Goal: Task Accomplishment & Management: Use online tool/utility

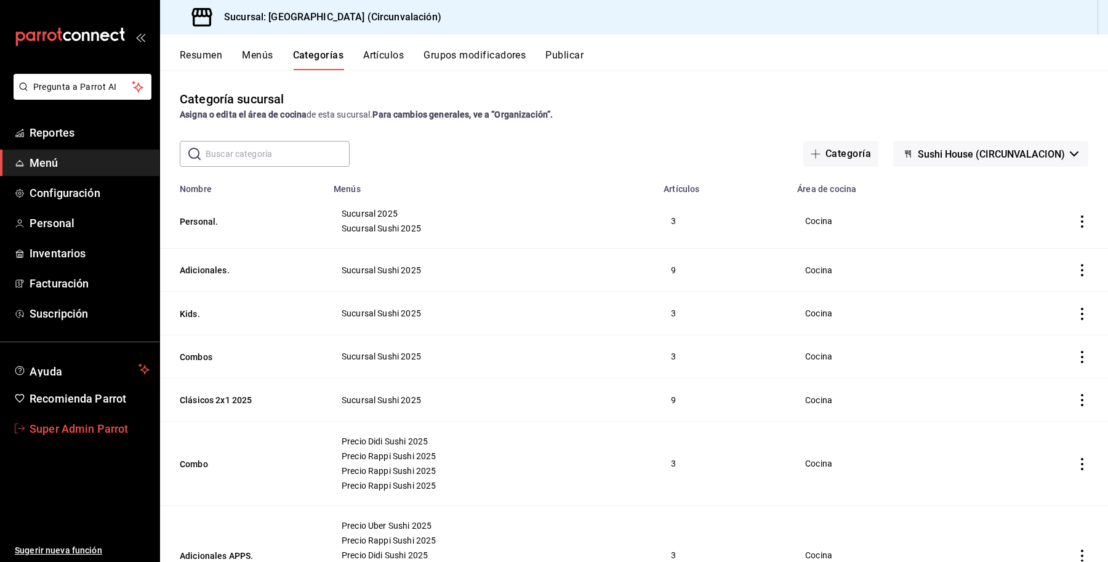
click at [92, 427] on span "Super Admin Parrot" at bounding box center [90, 429] width 120 height 17
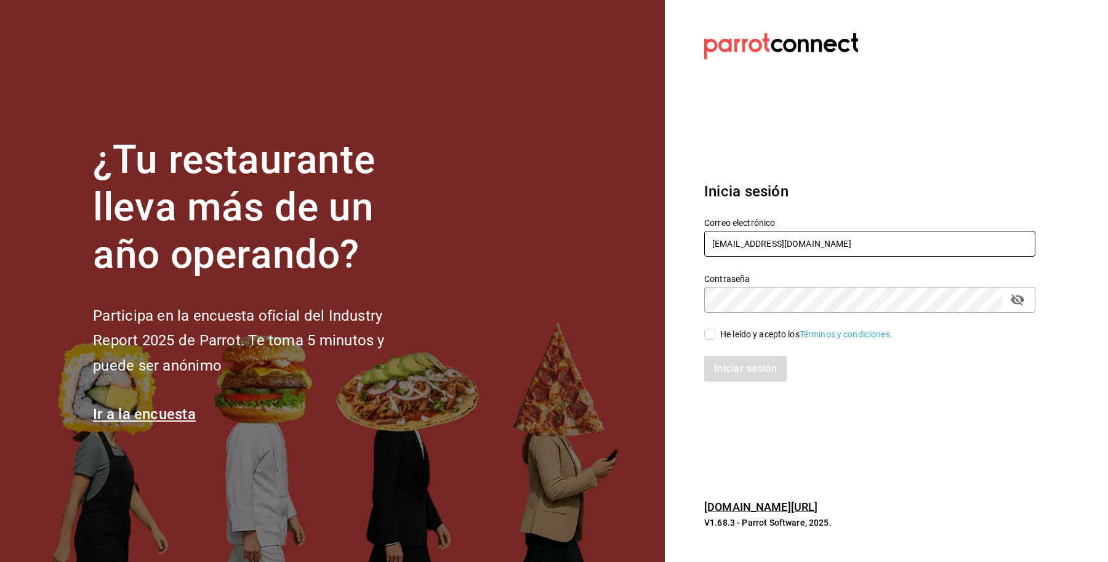
click at [866, 245] on input "[EMAIL_ADDRESS][DOMAIN_NAME]" at bounding box center [869, 244] width 331 height 26
drag, startPoint x: 866, startPoint y: 245, endPoint x: 780, endPoint y: 243, distance: 86.2
click at [780, 243] on input "[EMAIL_ADDRESS][DOMAIN_NAME]" at bounding box center [869, 244] width 331 height 26
type input "[EMAIL_ADDRESS][DOMAIN_NAME]"
click at [730, 331] on div "He leído y acepto los Términos y condiciones." at bounding box center [806, 334] width 172 height 13
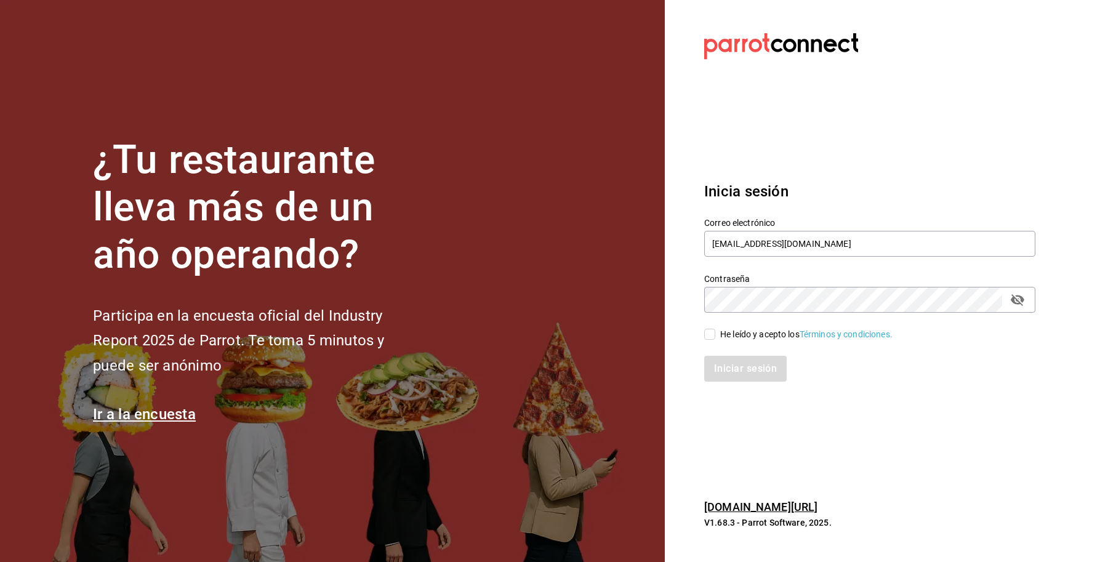
click at [715, 331] on input "He leído y acepto los Términos y condiciones." at bounding box center [709, 334] width 11 height 11
checkbox input "true"
click at [728, 367] on button "Iniciar sesión" at bounding box center [746, 369] width 84 height 26
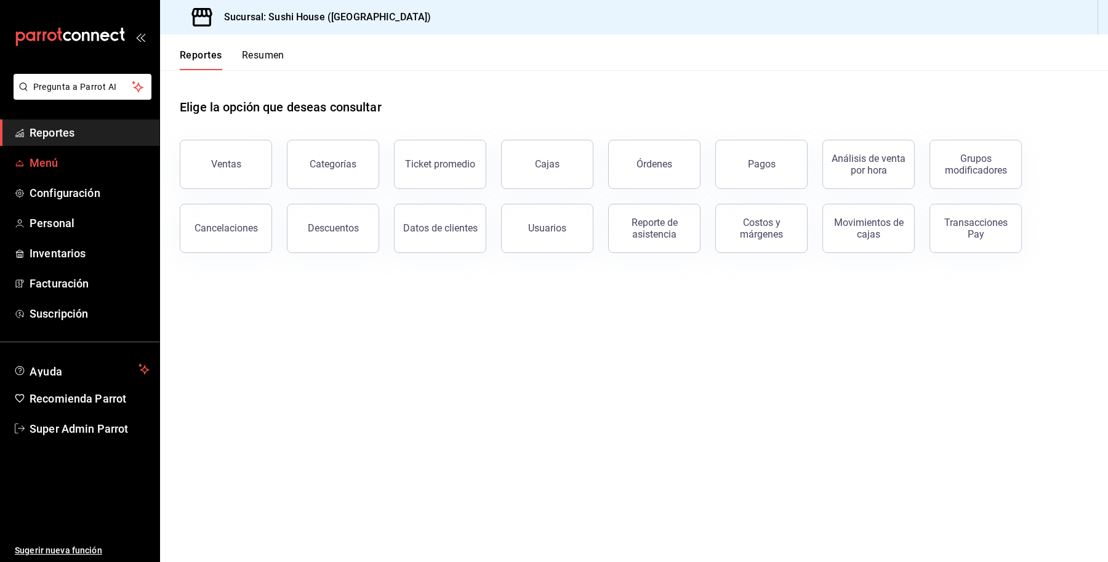
click at [50, 171] on link "Menú" at bounding box center [79, 163] width 159 height 26
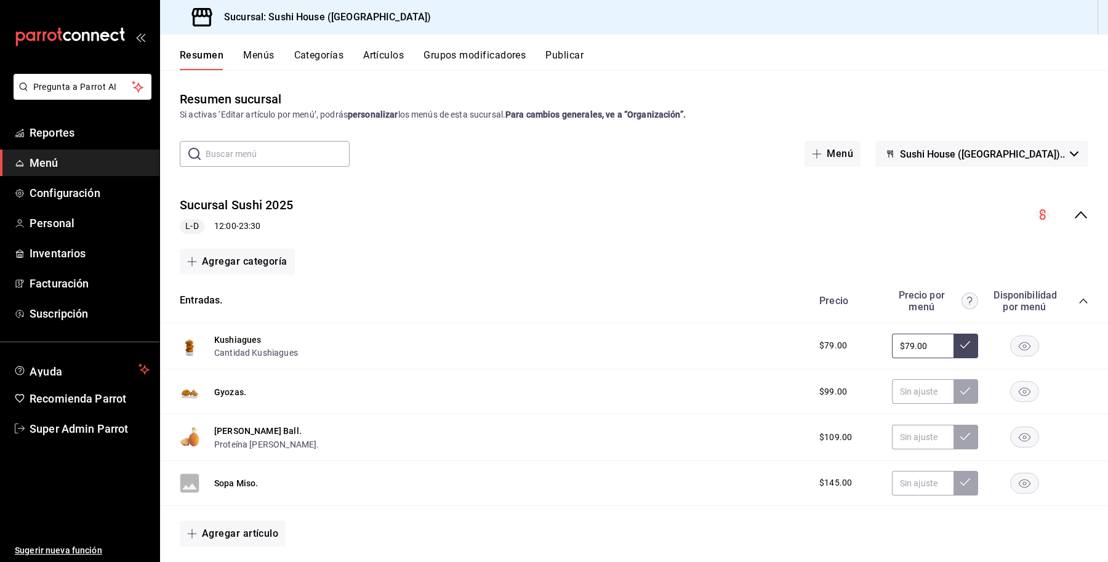
click at [1038, 154] on span "Sushi House (Galicia).." at bounding box center [982, 154] width 165 height 12
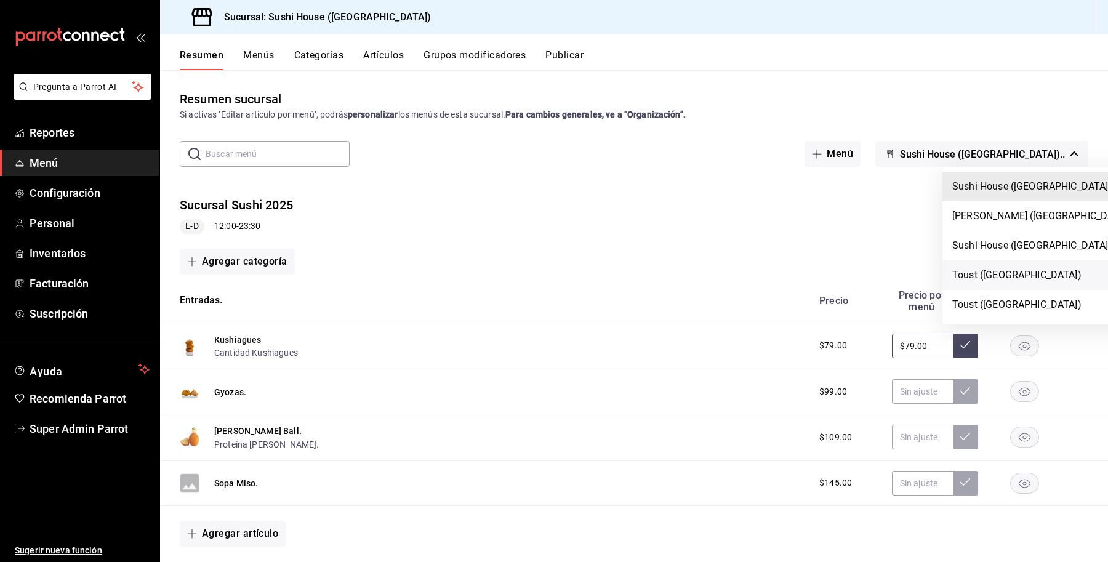
click at [1007, 274] on li "Toust (Galicia)" at bounding box center [1042, 275] width 199 height 30
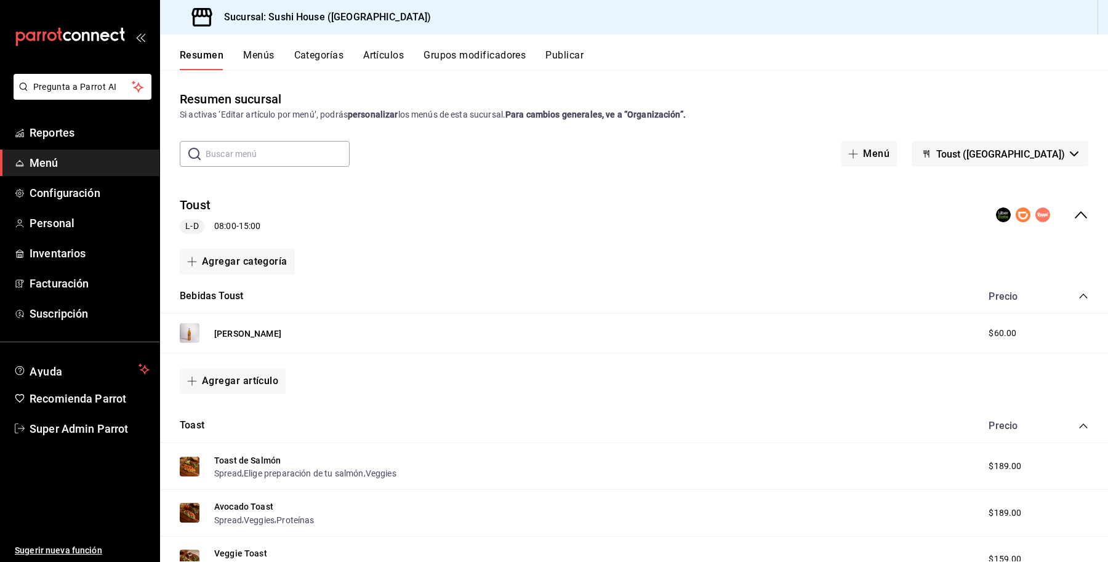
click at [1066, 223] on div "Toust L-D 08:00 - 15:00" at bounding box center [634, 215] width 948 height 57
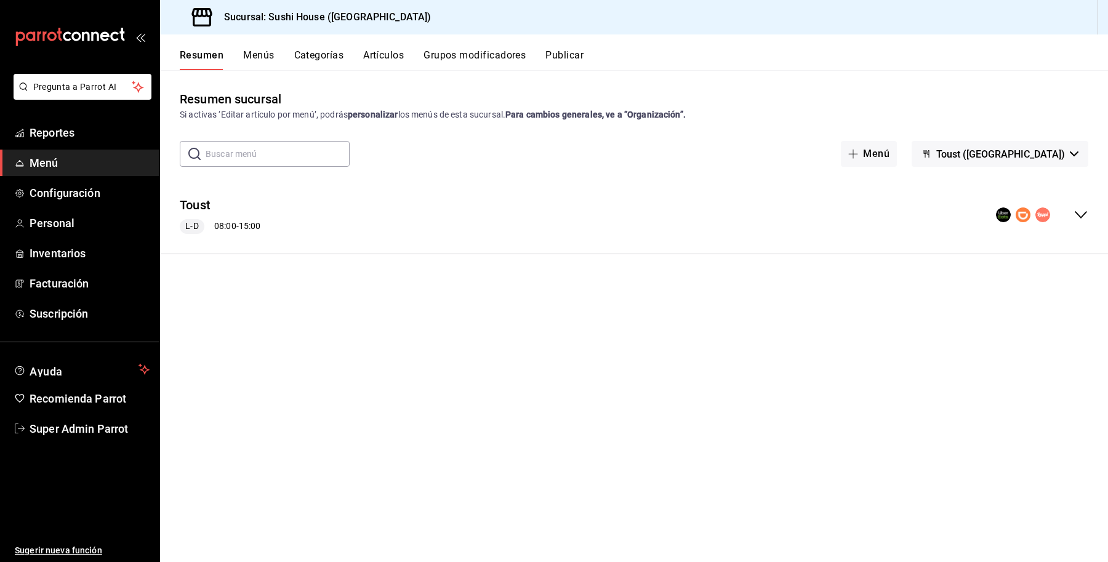
click at [1066, 223] on div "Toust L-D 08:00 - 15:00" at bounding box center [634, 215] width 948 height 57
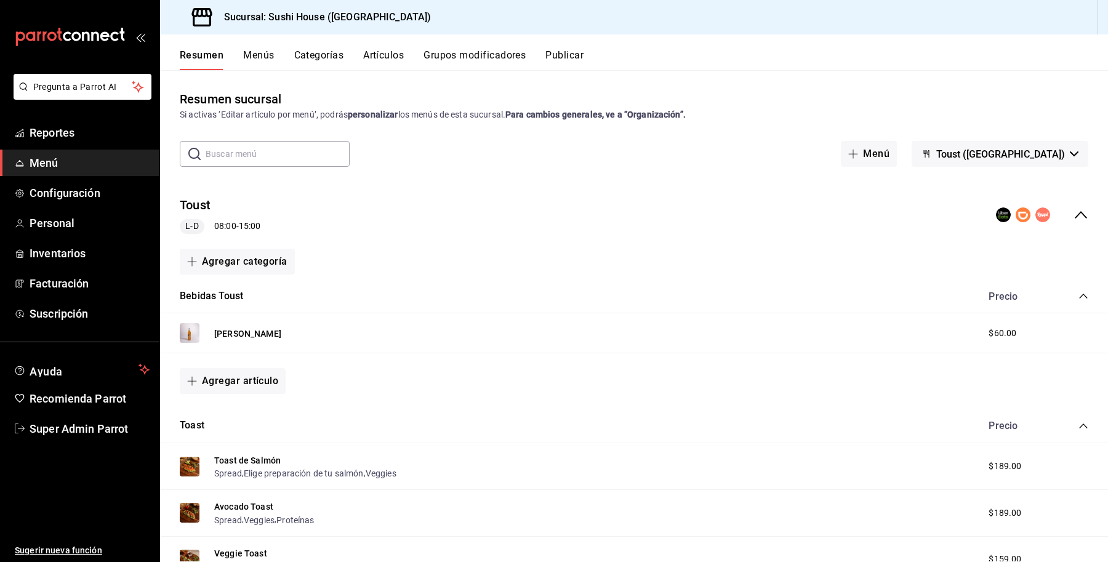
click at [558, 60] on button "Publicar" at bounding box center [565, 59] width 38 height 21
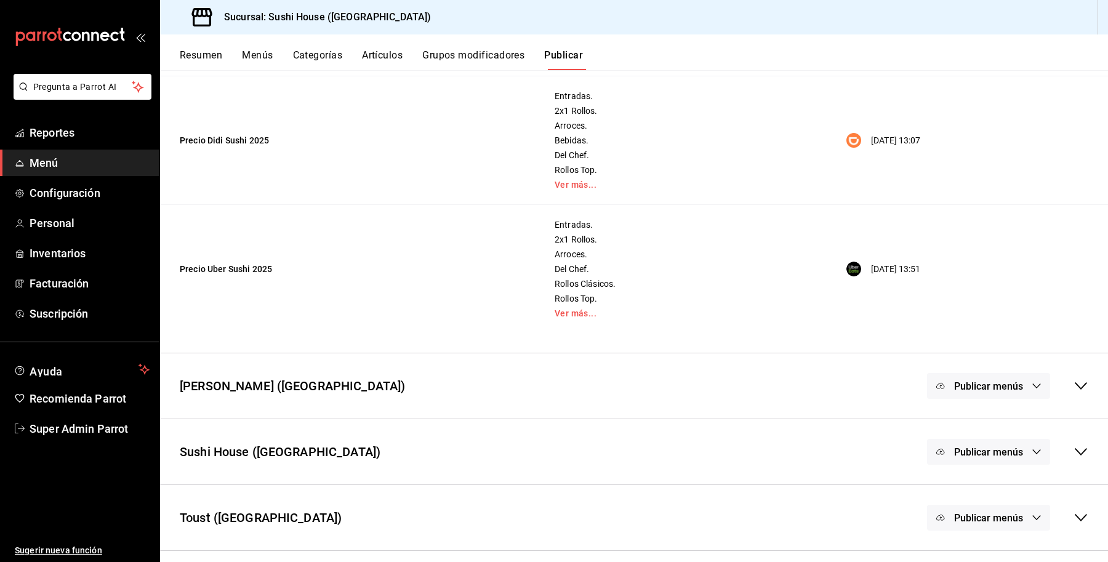
scroll to position [441, 0]
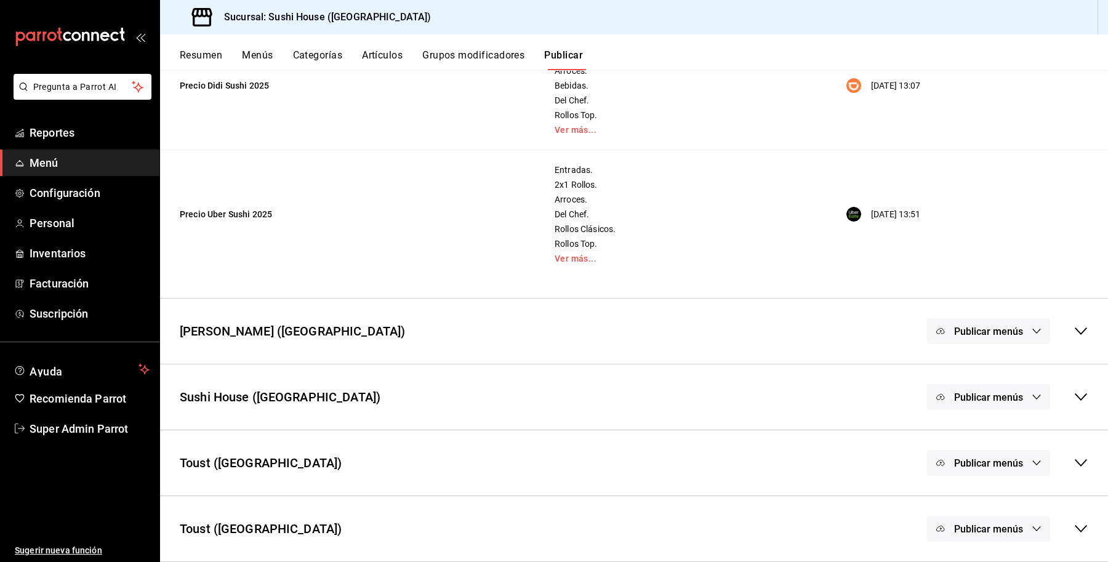
click at [1015, 518] on div "Publicar menús" at bounding box center [988, 529] width 123 height 26
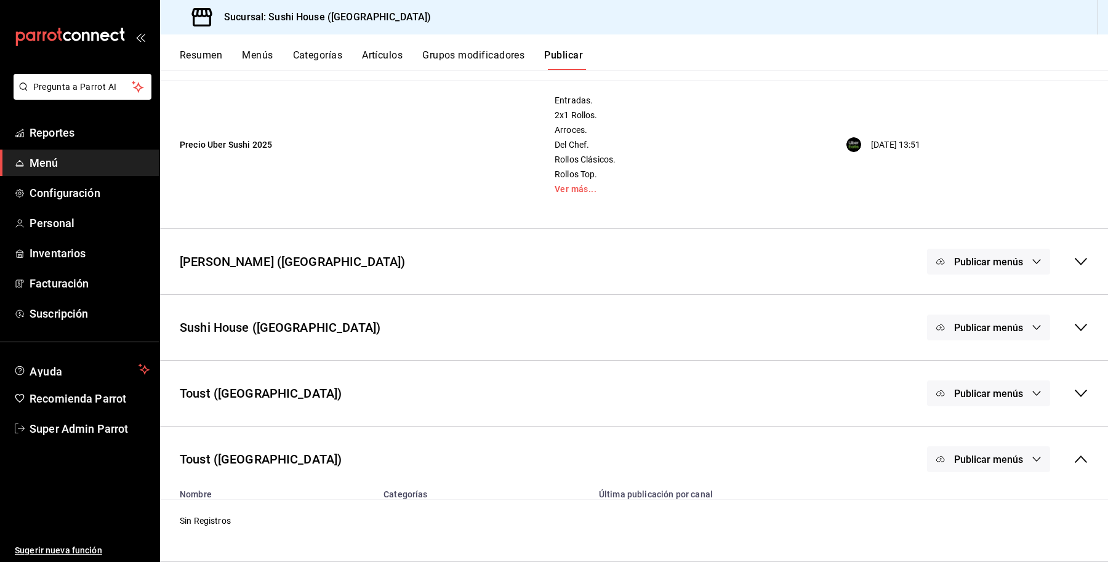
click at [1026, 461] on div "Publicar menús" at bounding box center [988, 459] width 123 height 26
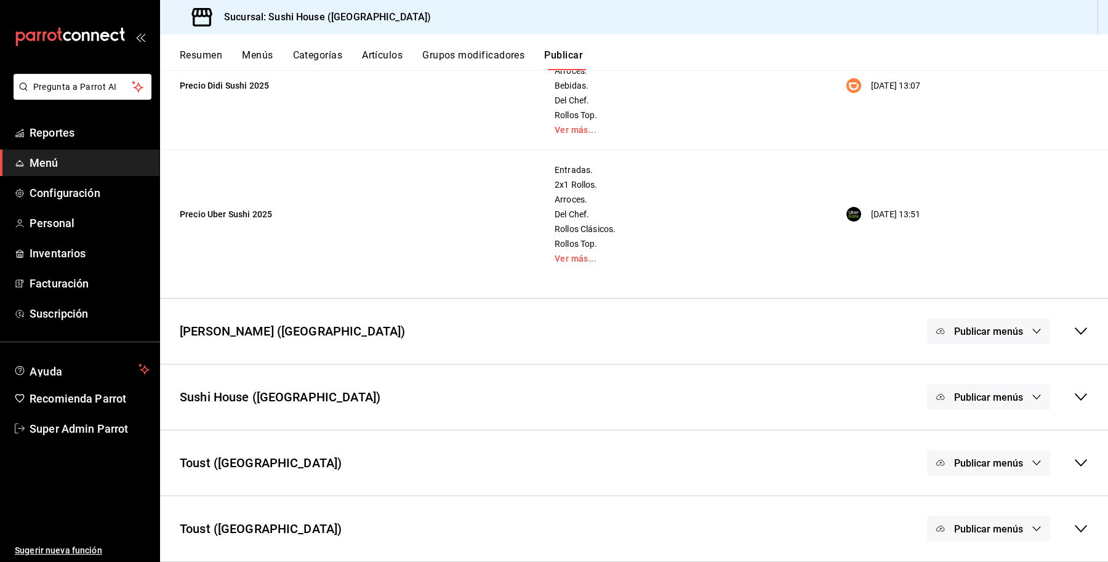
scroll to position [441, 0]
click at [1015, 459] on button "Publicar menús" at bounding box center [988, 463] width 123 height 26
click at [842, 451] on div at bounding box center [554, 281] width 1108 height 562
click at [1061, 460] on div "Publicar menús" at bounding box center [1007, 463] width 161 height 26
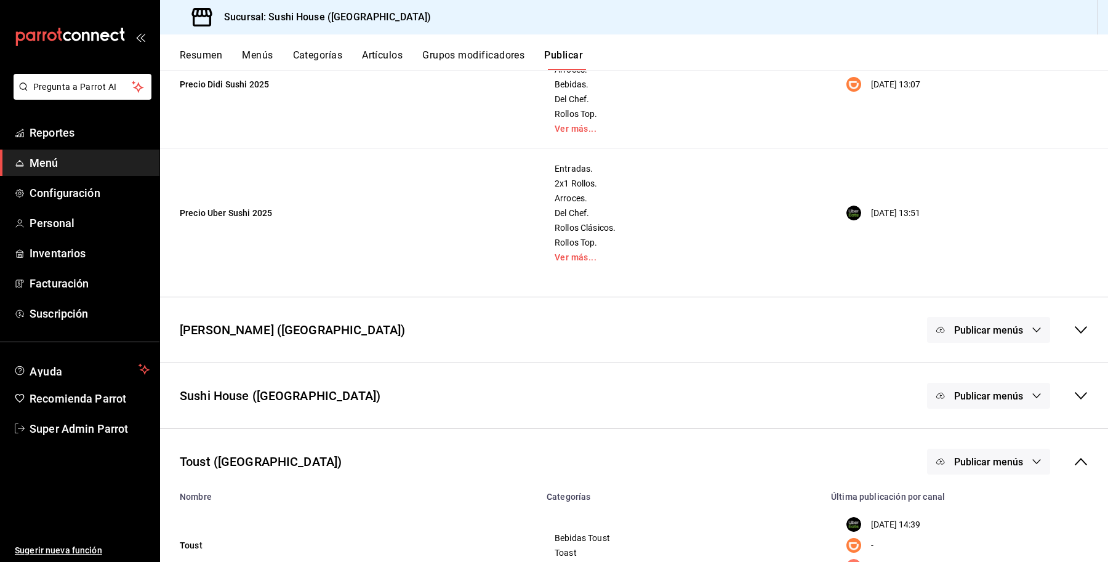
scroll to position [556, 0]
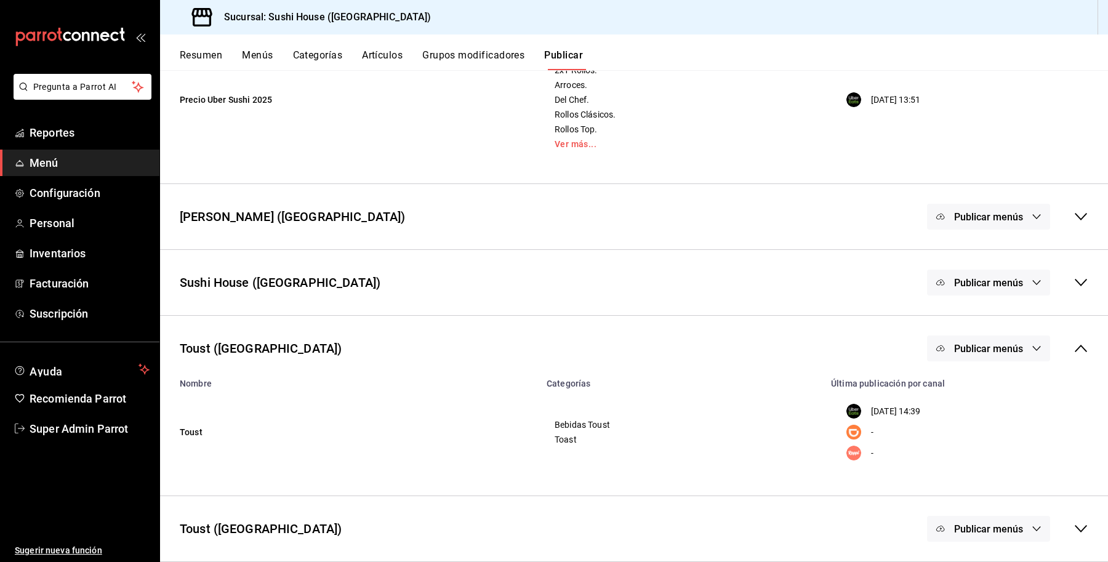
click at [1001, 334] on div "Toust (Galicia) Publicar menús" at bounding box center [634, 349] width 948 height 46
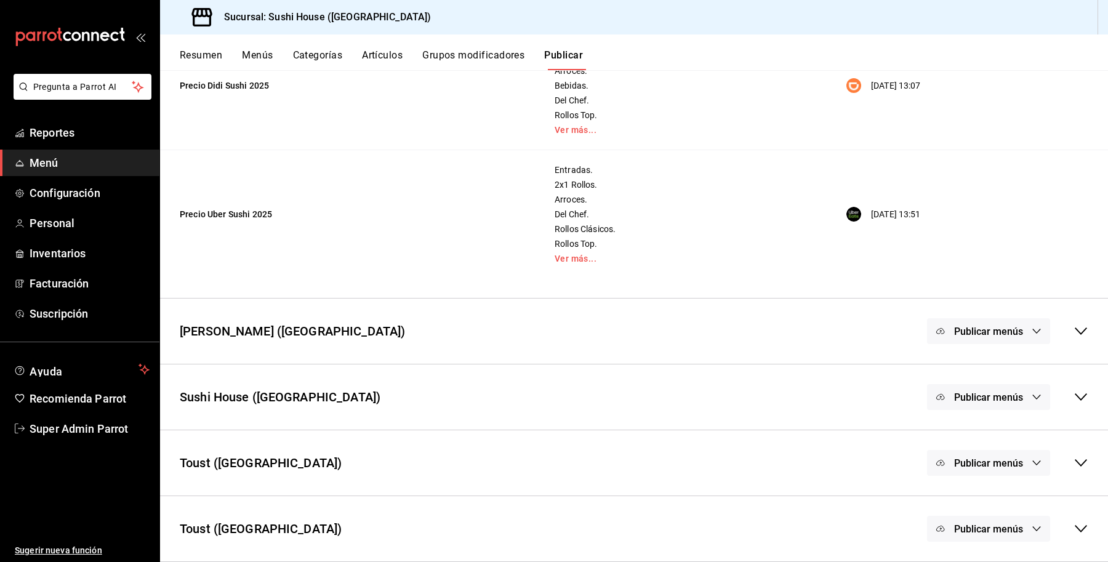
scroll to position [441, 0]
click at [977, 459] on span "Publicar menús" at bounding box center [988, 463] width 69 height 12
click at [973, 534] on div at bounding box center [958, 535] width 34 height 20
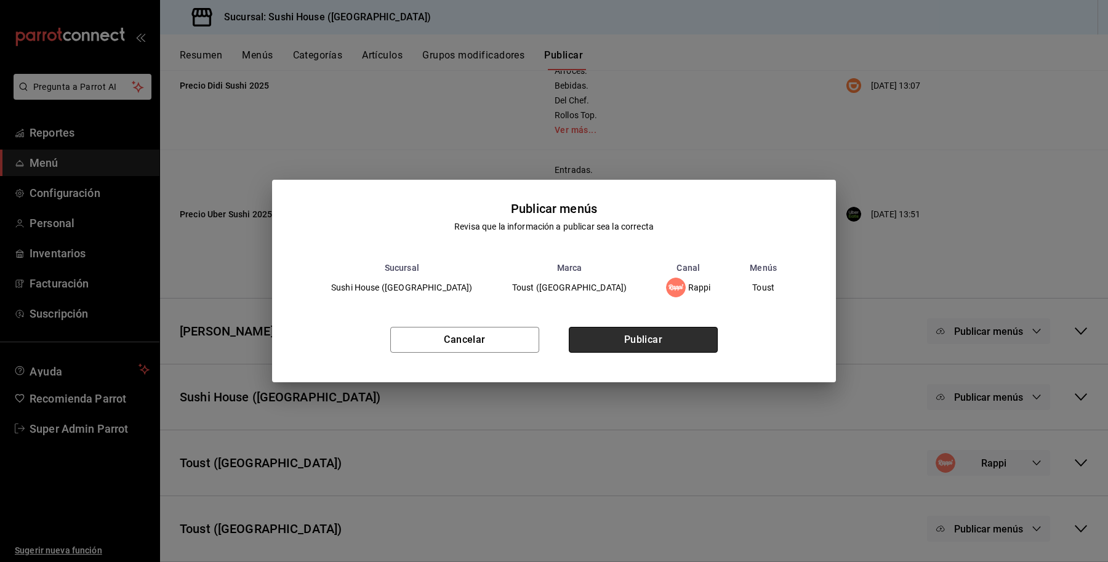
click at [651, 336] on button "Publicar" at bounding box center [643, 340] width 149 height 26
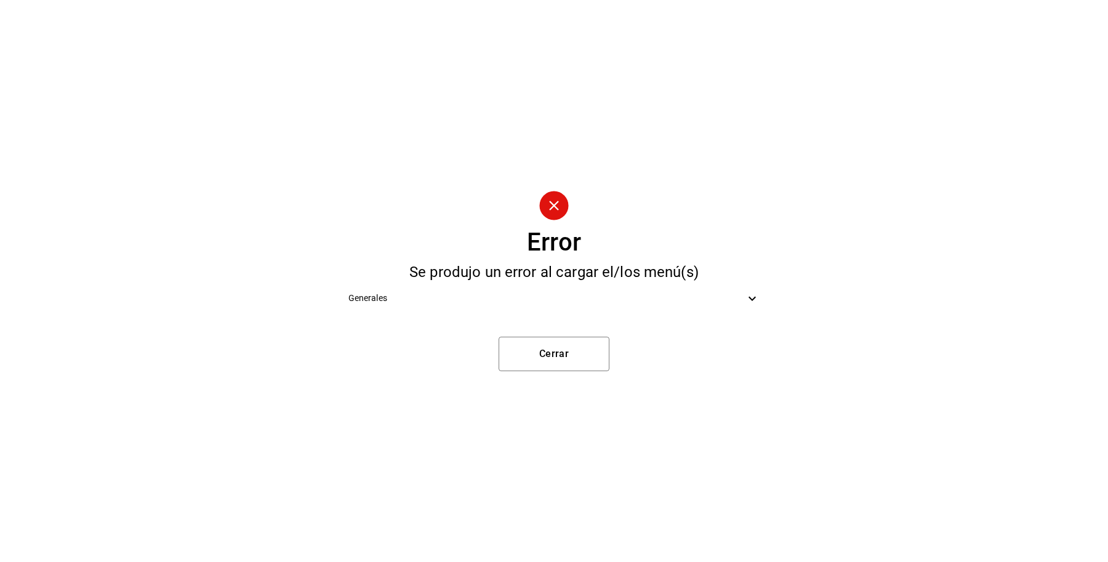
click at [576, 297] on span "Generales" at bounding box center [547, 298] width 397 height 13
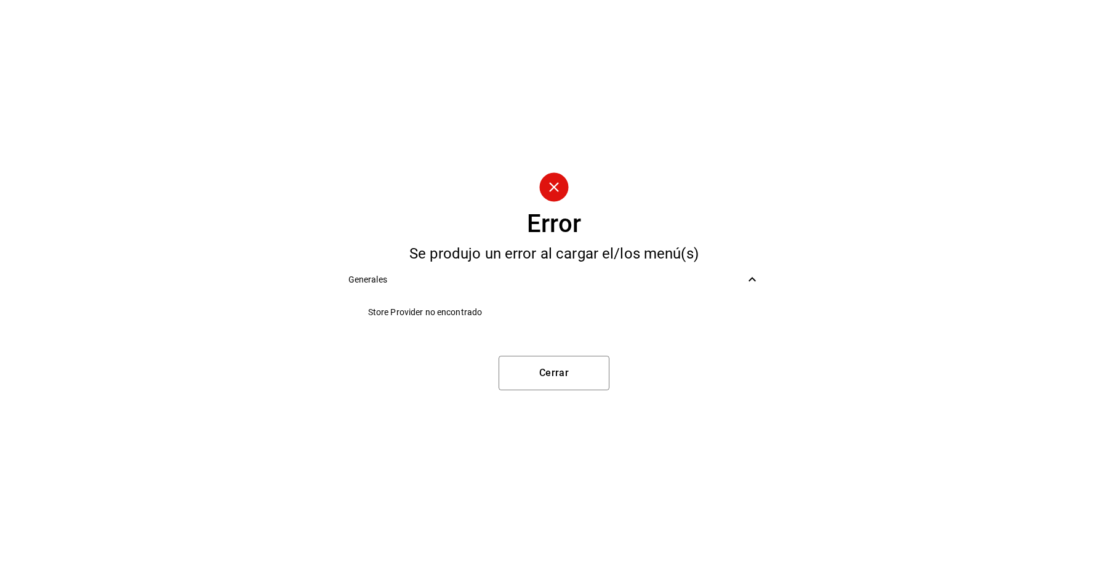
click at [719, 289] on div "Generales" at bounding box center [555, 280] width 432 height 28
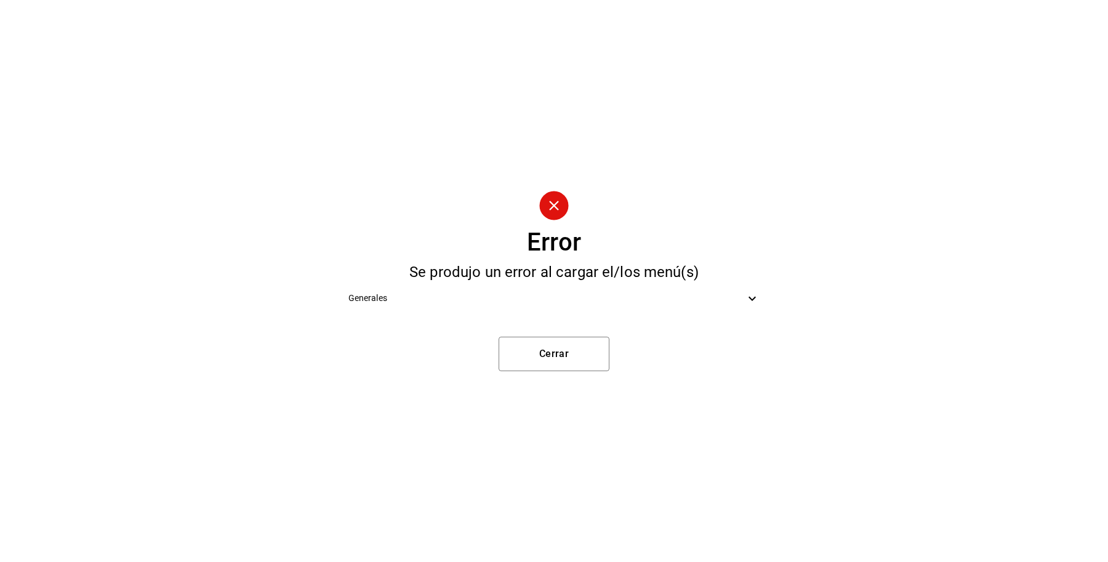
drag, startPoint x: 697, startPoint y: 322, endPoint x: 734, endPoint y: 328, distance: 37.4
click at [734, 324] on div "Error Se produjo un error al cargar el/los menú(s) Generales Cerrar" at bounding box center [554, 281] width 1108 height 562
drag, startPoint x: 808, startPoint y: 347, endPoint x: 785, endPoint y: 297, distance: 54.5
click at [808, 347] on div "Error Se produjo un error al cargar el/los menú(s) Generales Cerrar" at bounding box center [554, 281] width 1108 height 562
click at [746, 293] on icon at bounding box center [752, 298] width 15 height 15
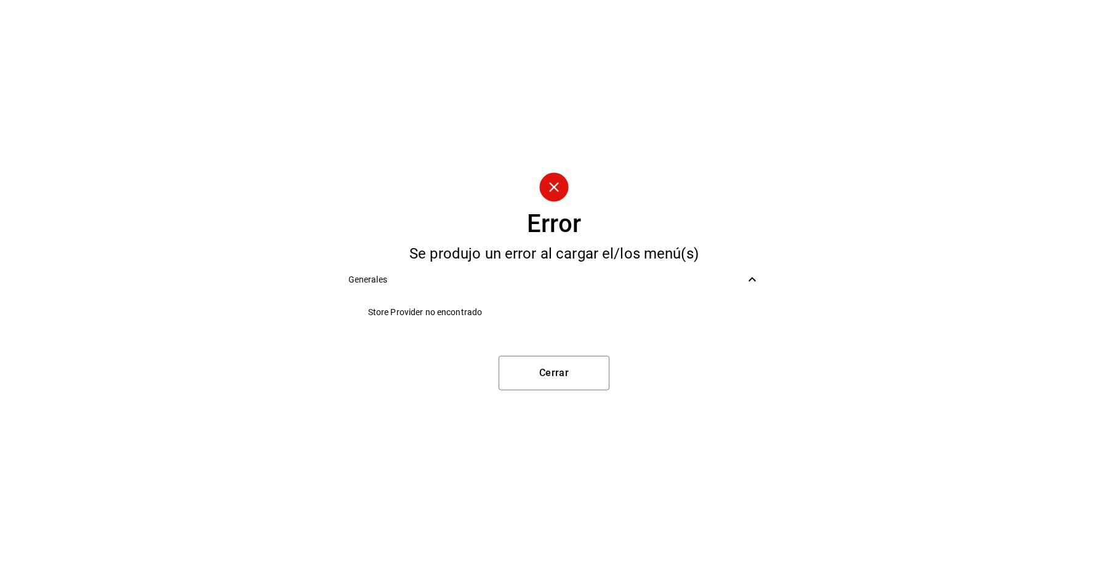
click at [610, 349] on div "Error Se produjo un error al cargar el/los menú(s) Generales Store Provider no …" at bounding box center [554, 281] width 1108 height 562
click at [605, 361] on button "Cerrar" at bounding box center [554, 373] width 111 height 34
